Goal: Information Seeking & Learning: Find contact information

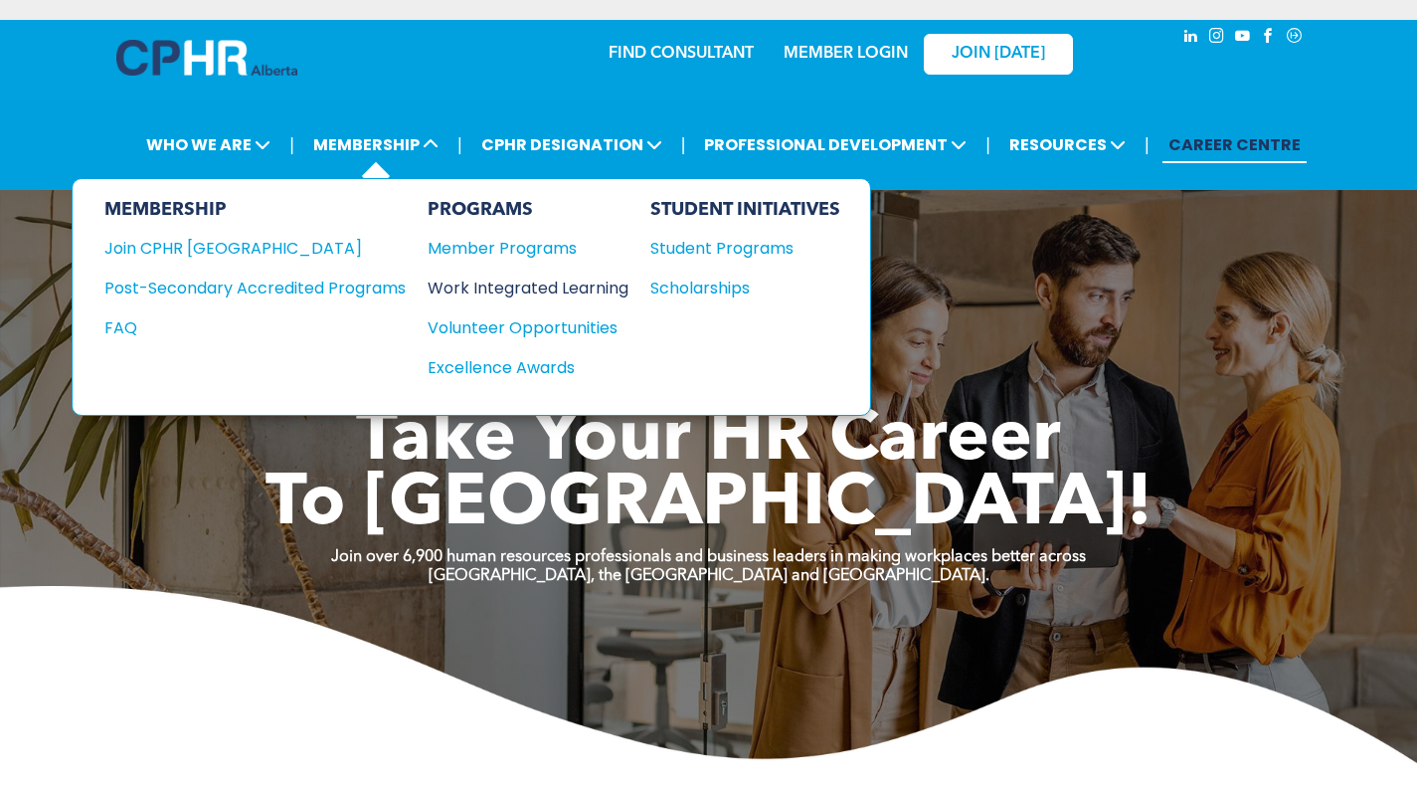
click at [488, 293] on div "Work Integrated Learning" at bounding box center [518, 288] width 181 height 25
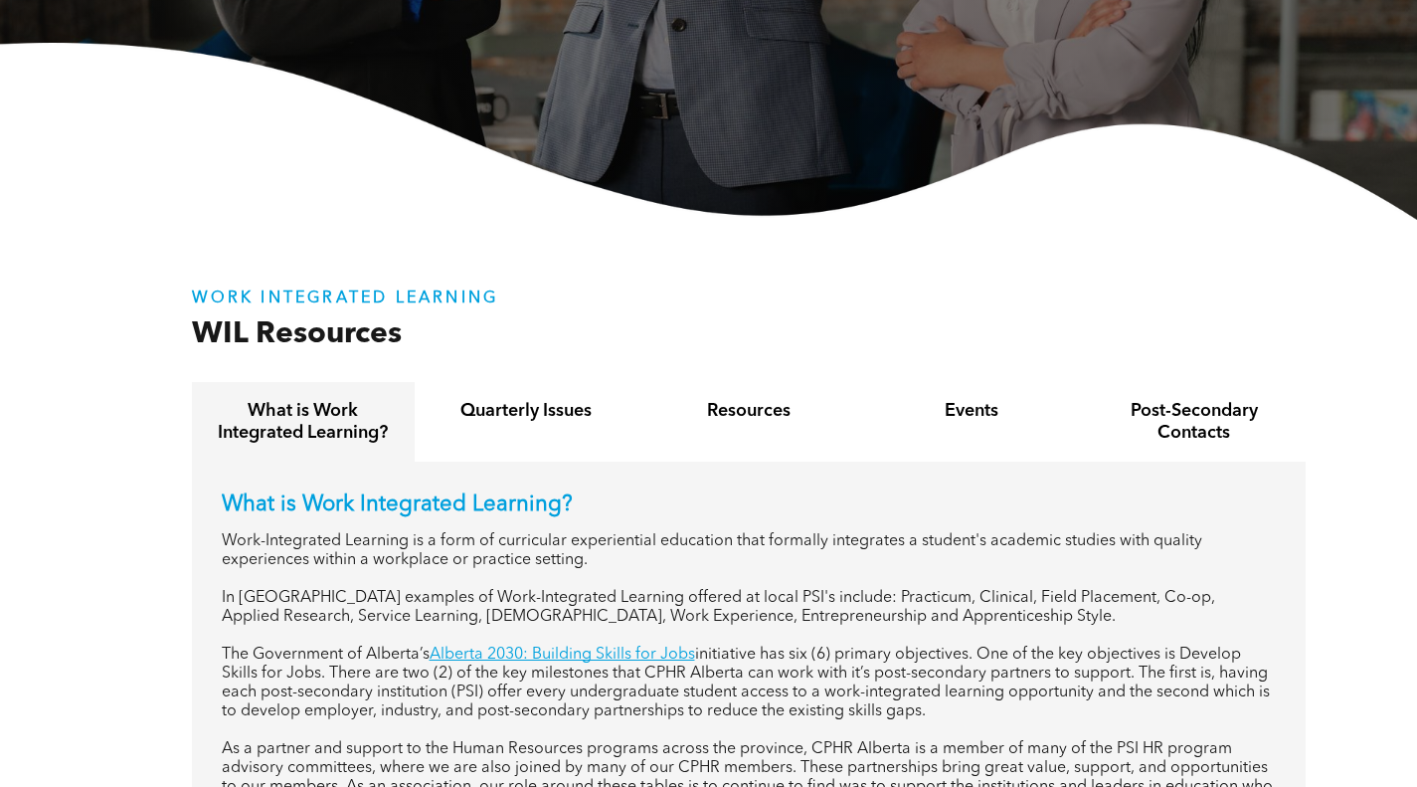
scroll to position [696, 0]
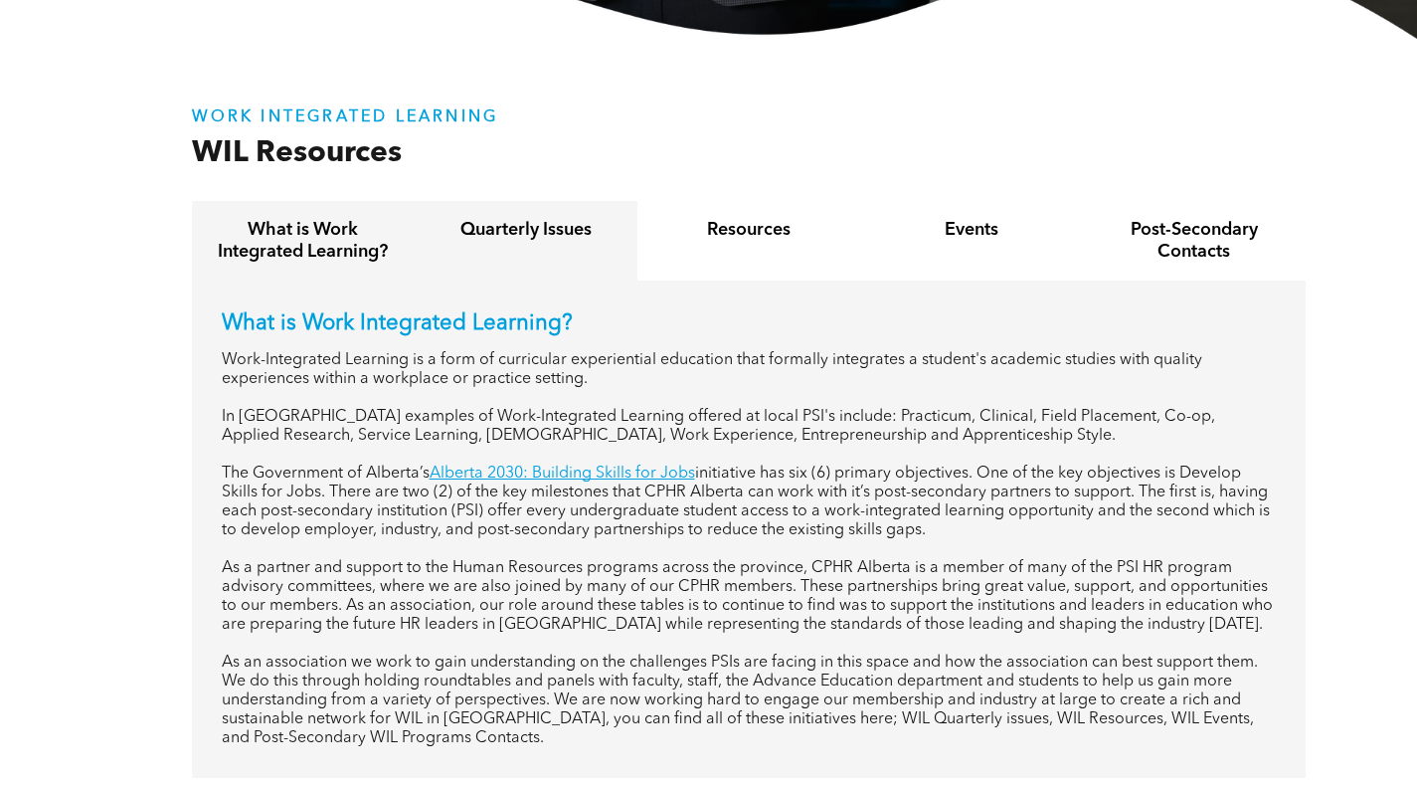
click at [551, 251] on div "Quarterly Issues" at bounding box center [526, 241] width 223 height 80
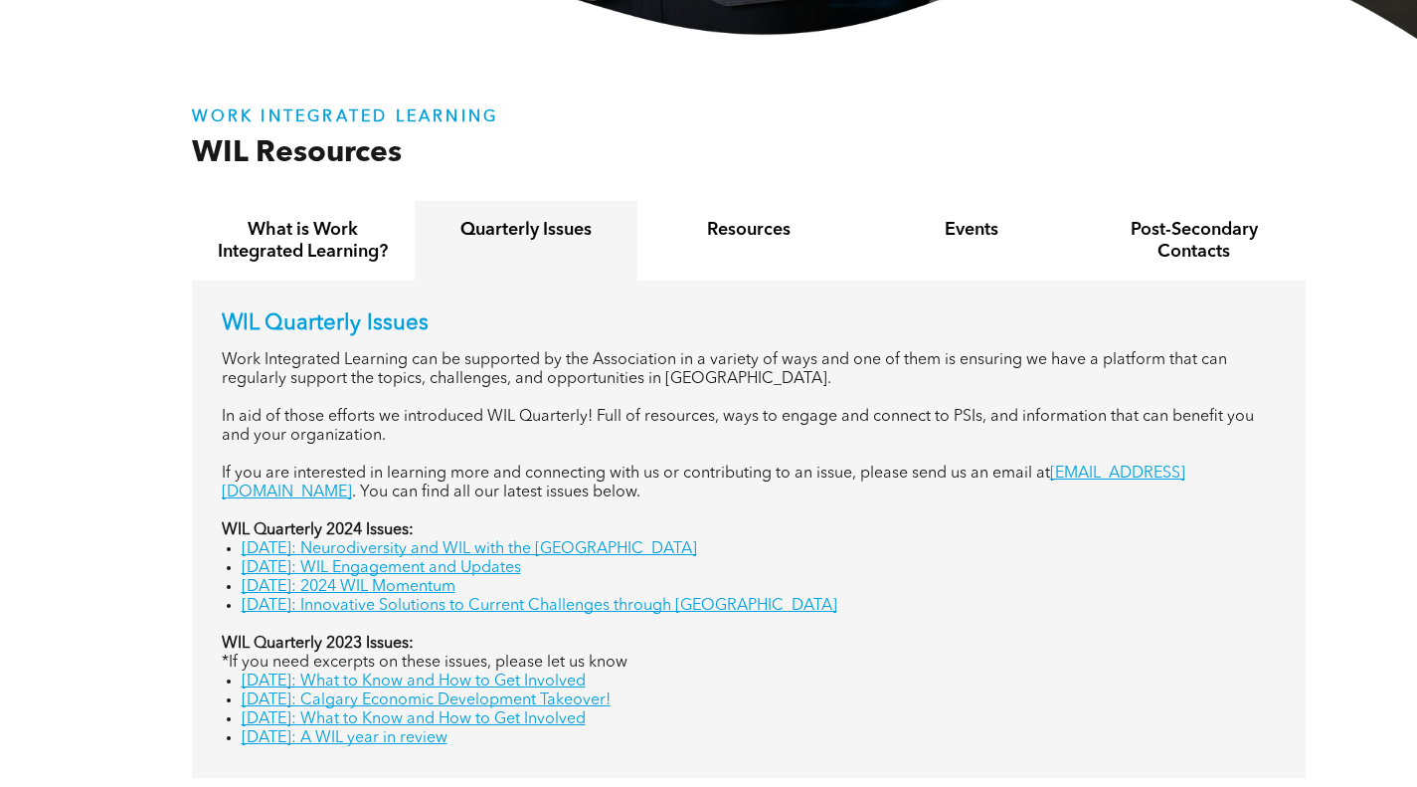
scroll to position [895, 0]
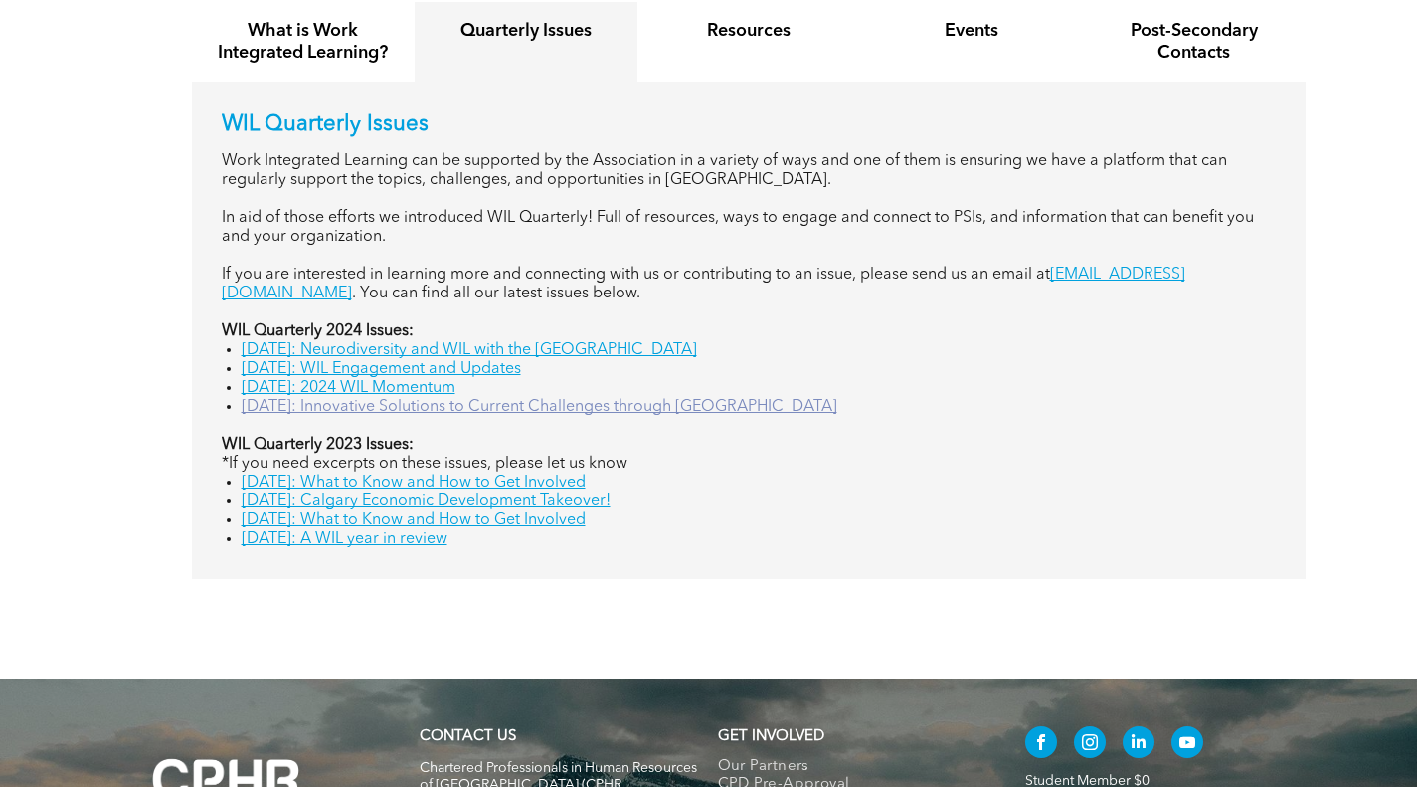
click at [657, 413] on link "[DATE]: Innovative Solutions to Current Challenges through [GEOGRAPHIC_DATA]" at bounding box center [540, 407] width 596 height 16
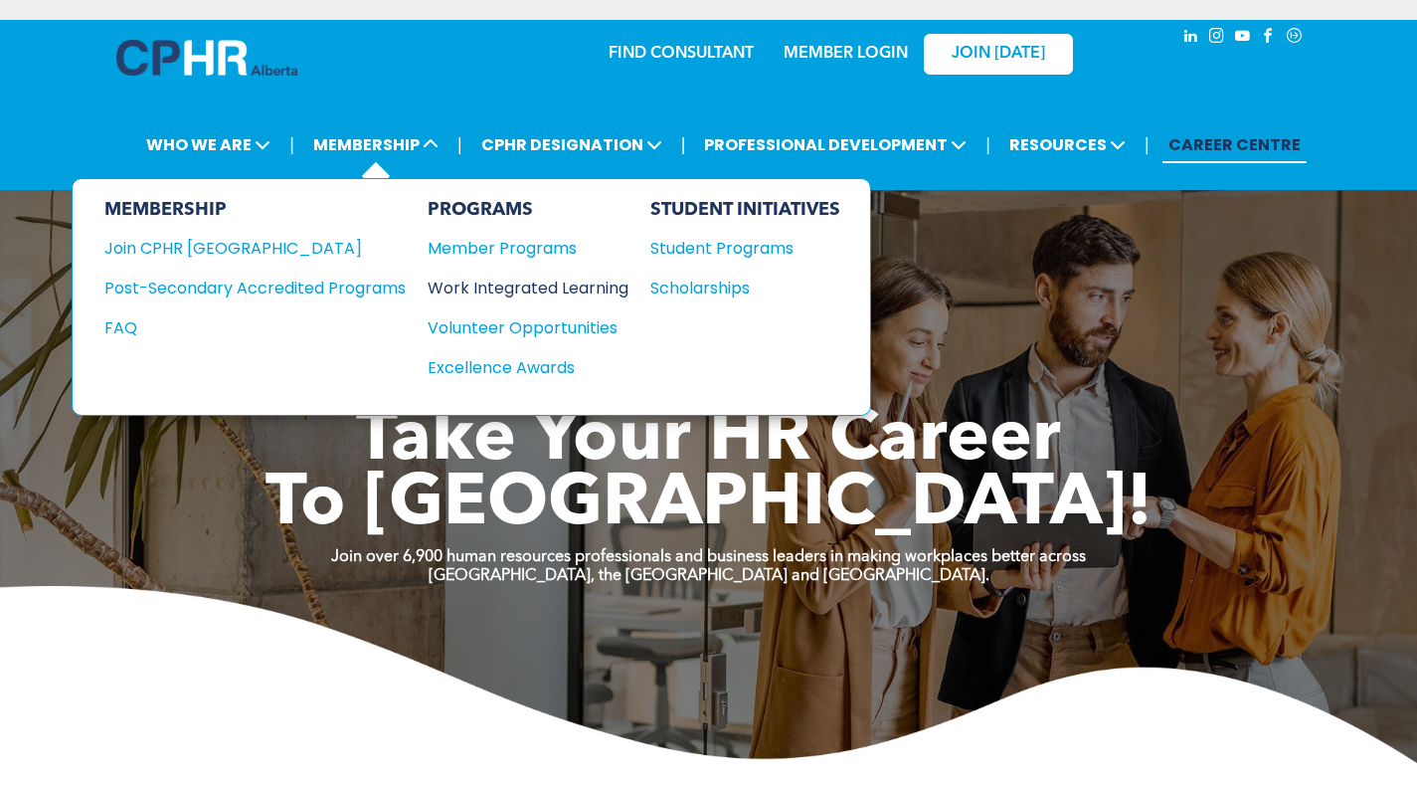
click at [494, 285] on div "Work Integrated Learning" at bounding box center [518, 288] width 181 height 25
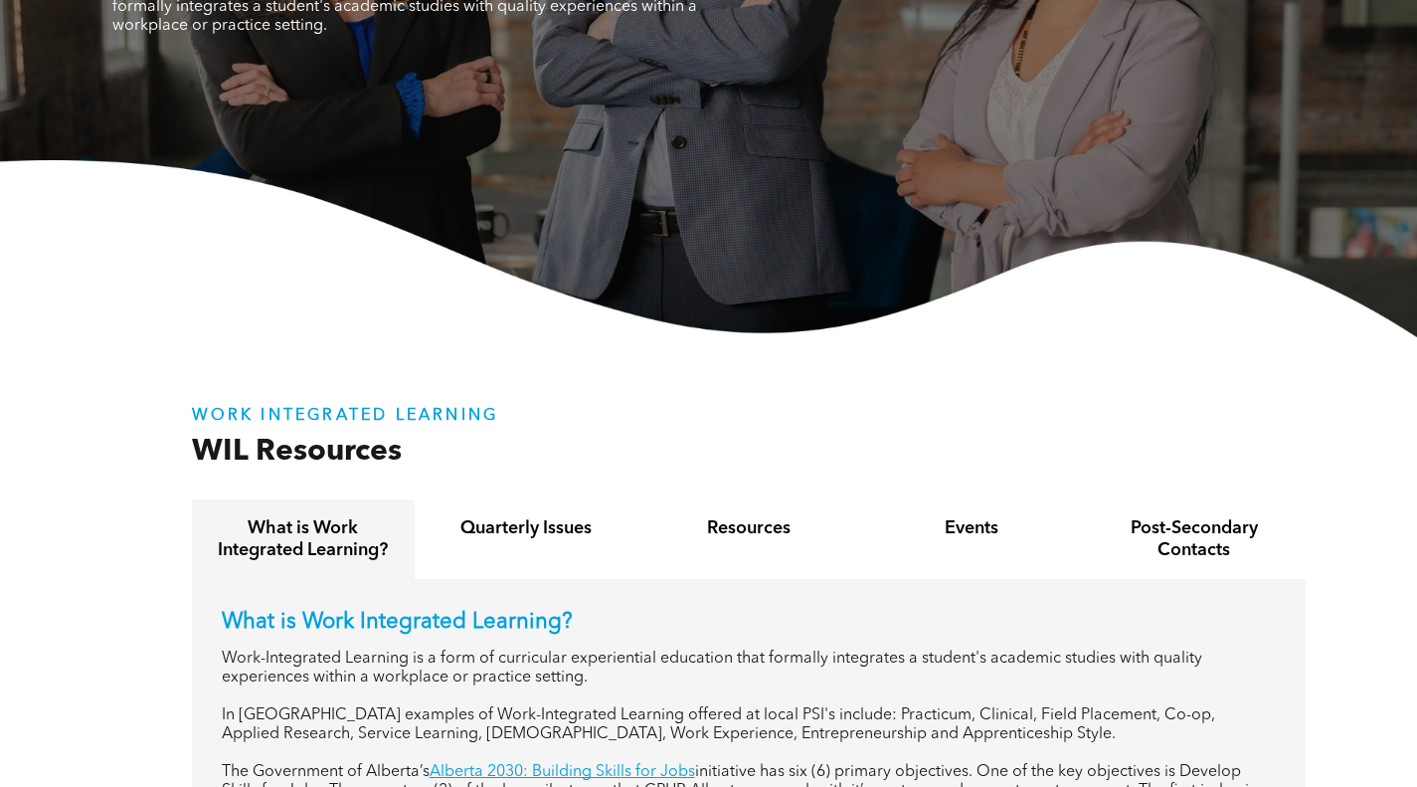
scroll to position [597, 0]
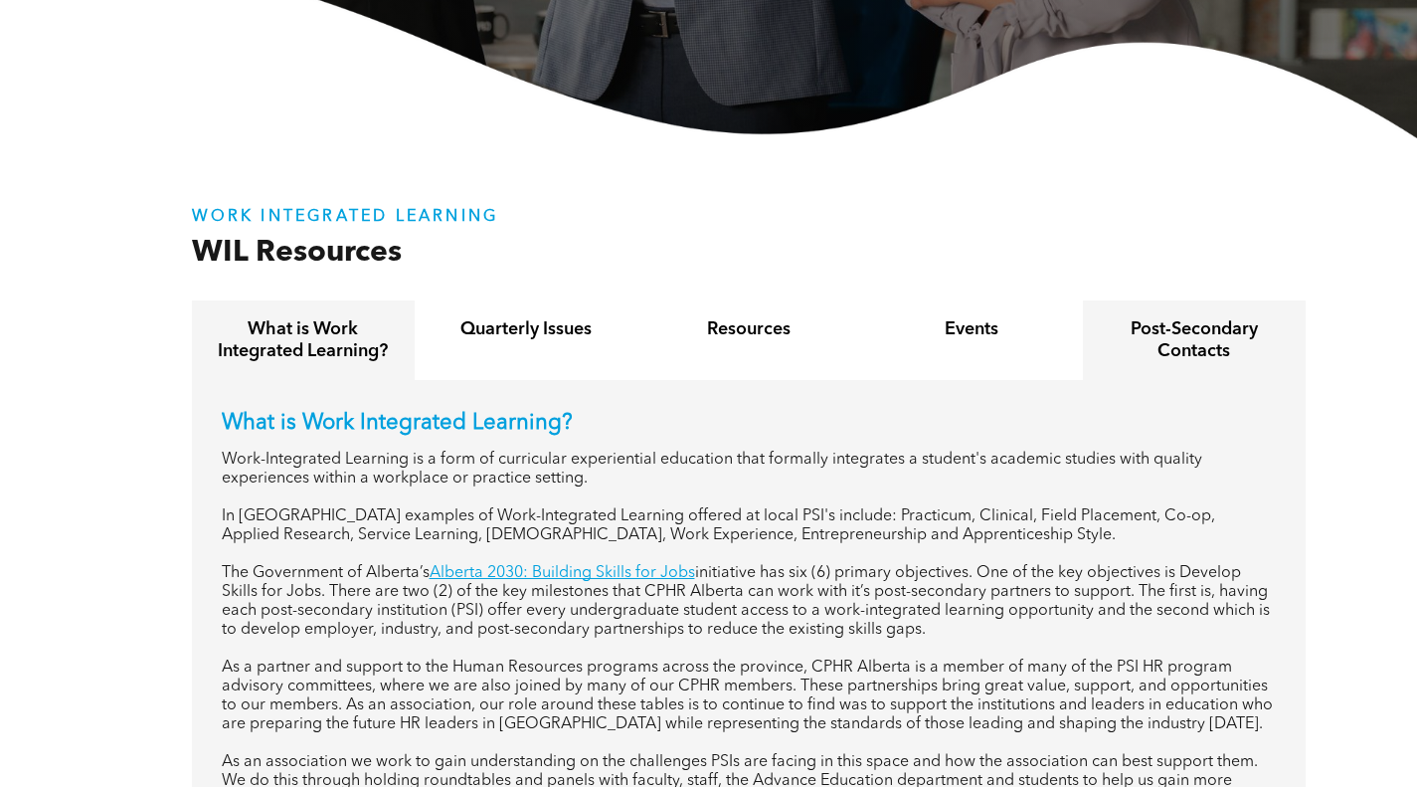
click at [1122, 337] on h4 "Post-Secondary Contacts" at bounding box center [1194, 340] width 187 height 44
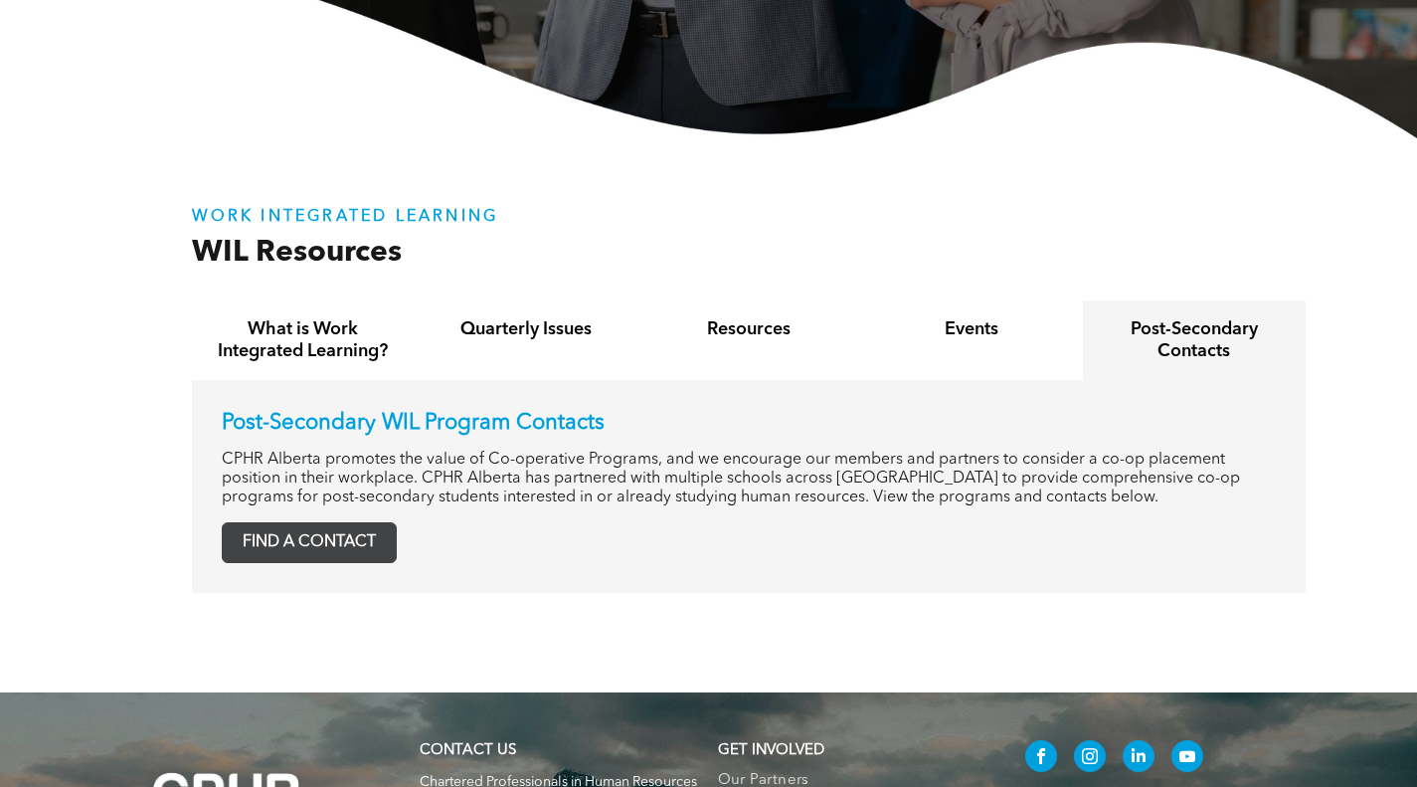
click at [353, 541] on span "FIND A CONTACT" at bounding box center [309, 542] width 173 height 39
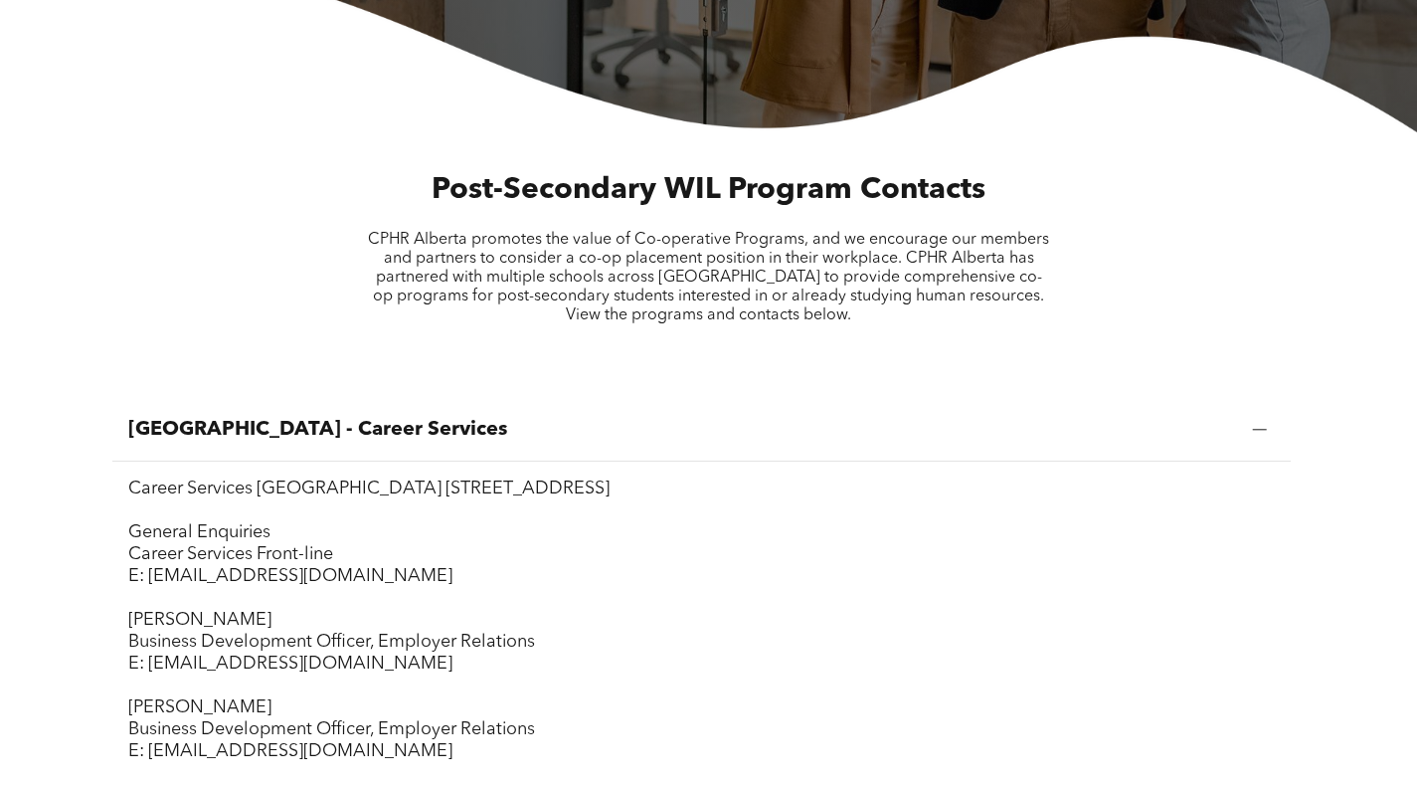
scroll to position [597, 0]
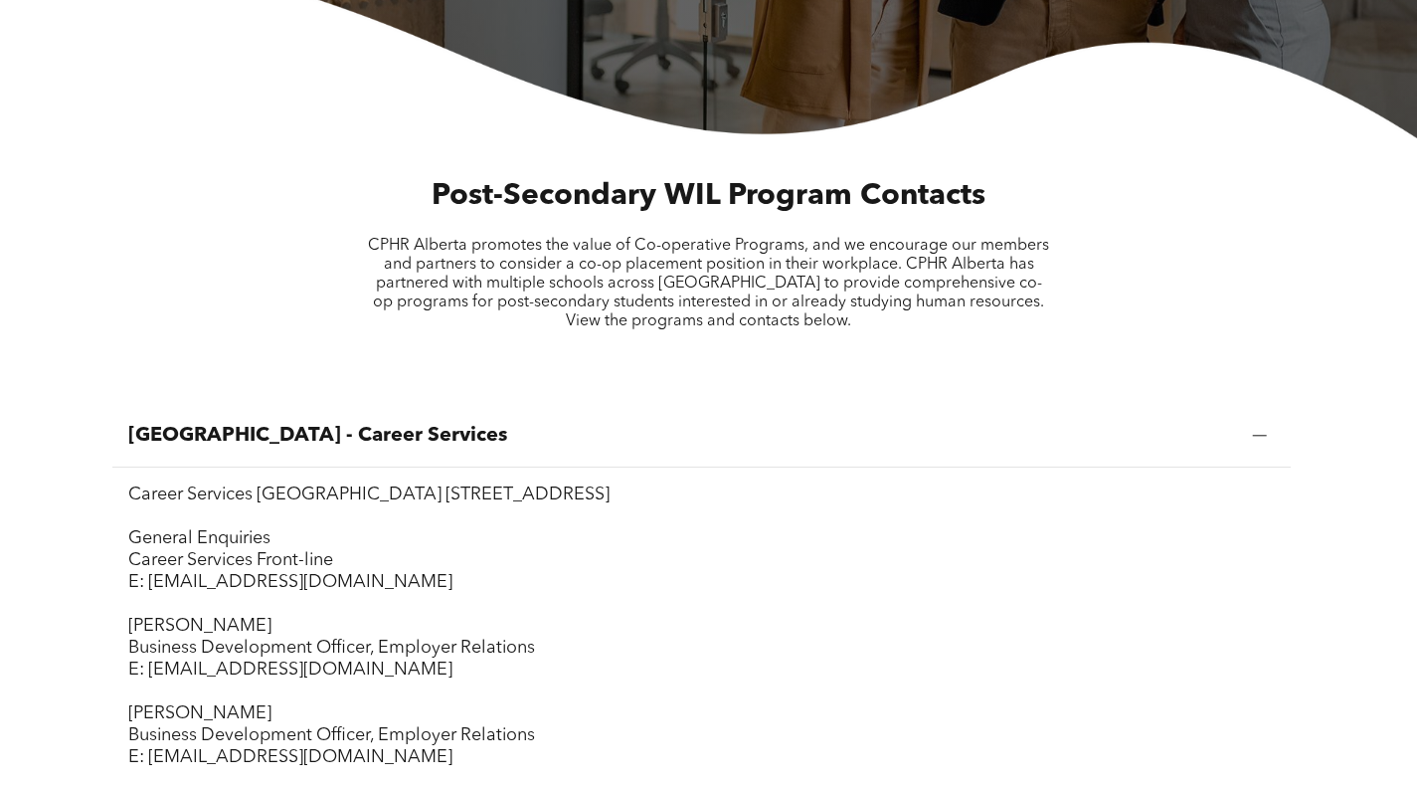
click at [824, 430] on span "[GEOGRAPHIC_DATA] - Career Services" at bounding box center [682, 436] width 1109 height 24
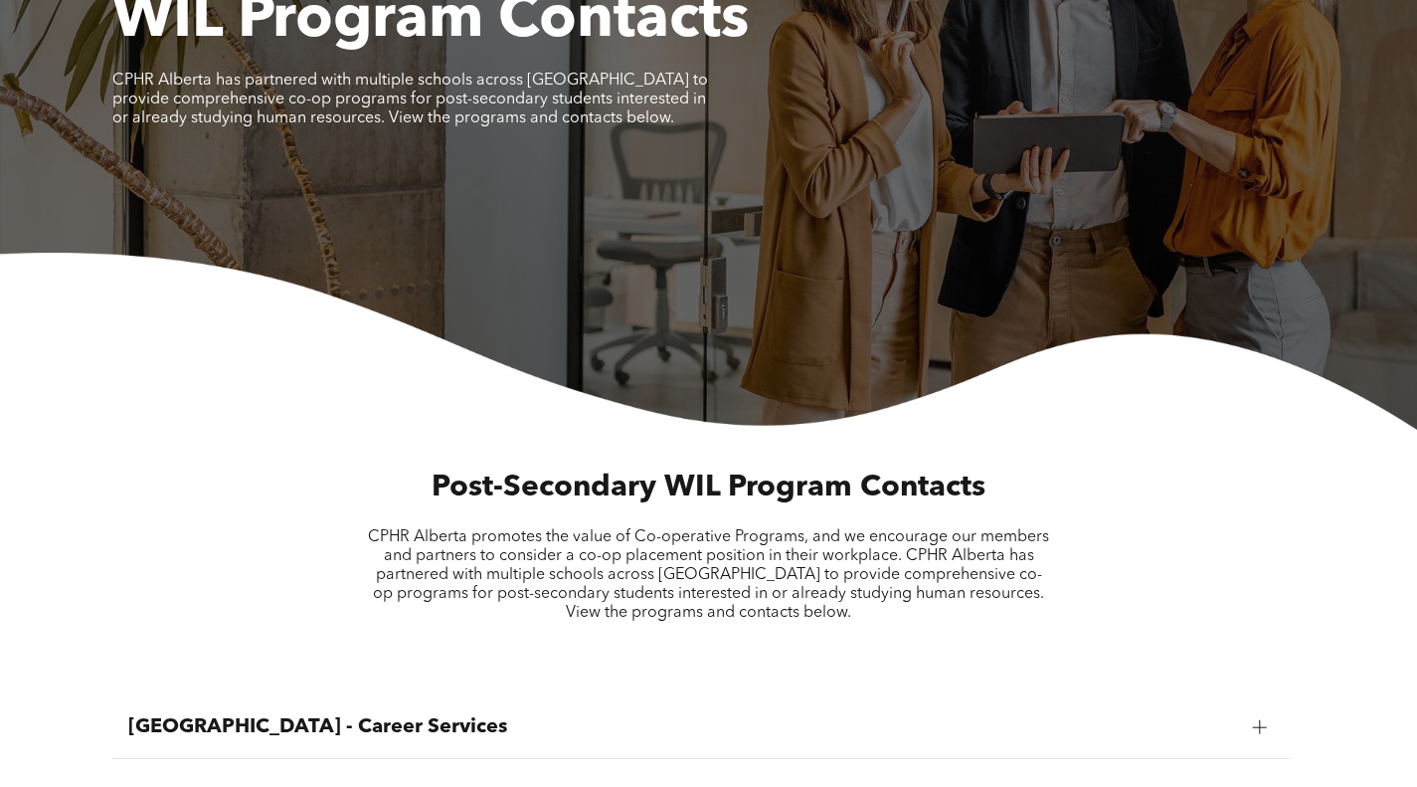
scroll to position [298, 0]
